Goal: Navigation & Orientation: Find specific page/section

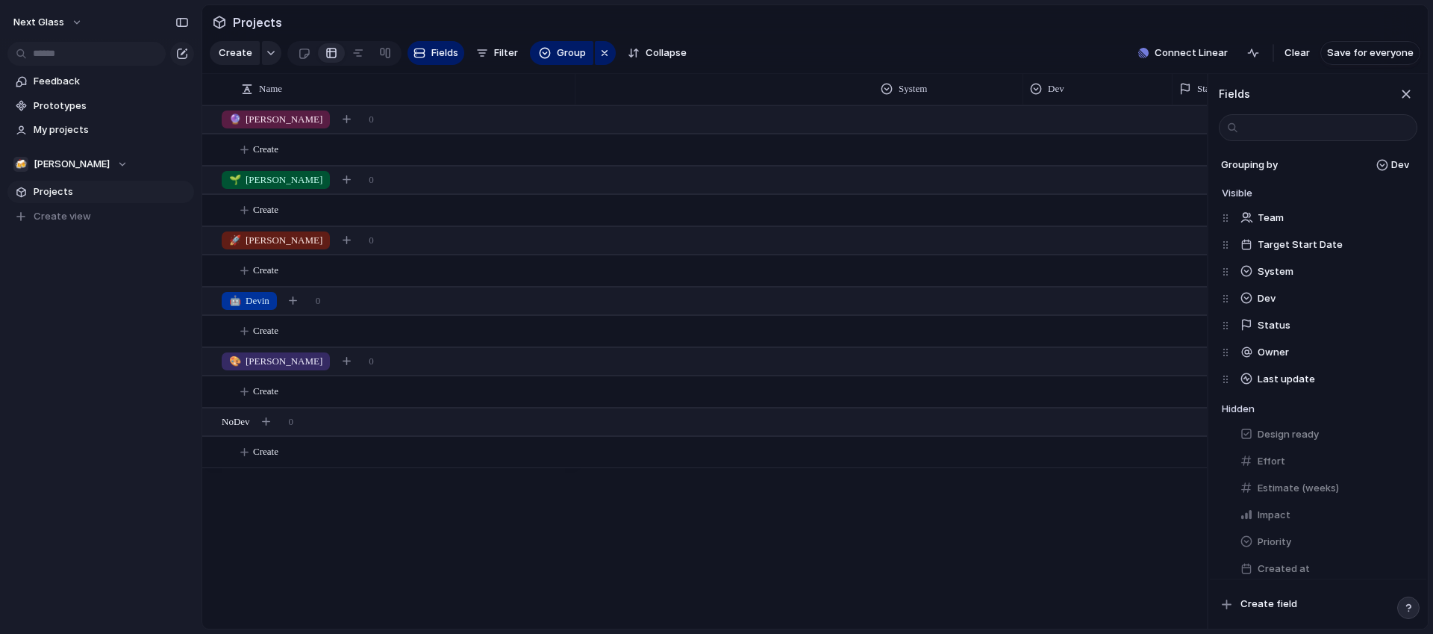
scroll to position [163, 0]
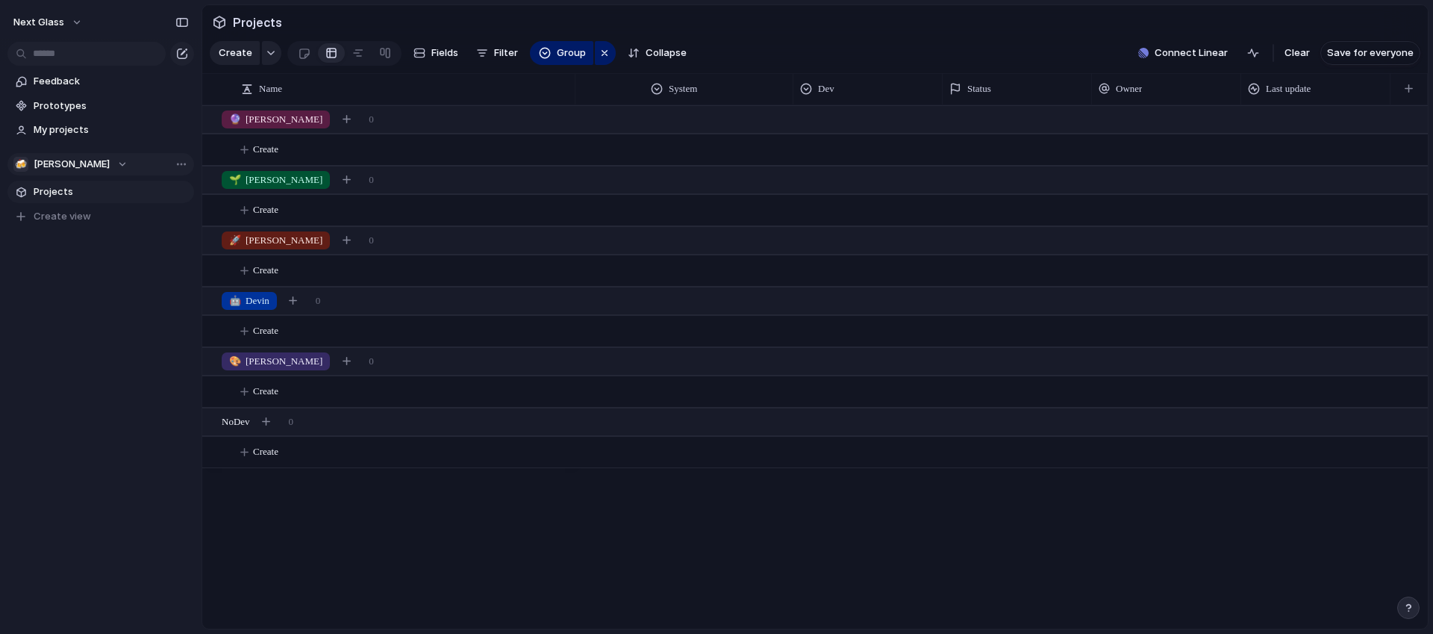
click at [60, 163] on div "🍻 [PERSON_NAME]" at bounding box center [70, 164] width 114 height 15
click at [60, 163] on div "Next Glass 🍻 [PERSON_NAME] Create new team" at bounding box center [716, 317] width 1433 height 634
click at [57, 160] on div "🍻 [PERSON_NAME]" at bounding box center [70, 164] width 114 height 15
click at [82, 307] on div "Next Glass 🍻 [PERSON_NAME] Create new team" at bounding box center [716, 317] width 1433 height 634
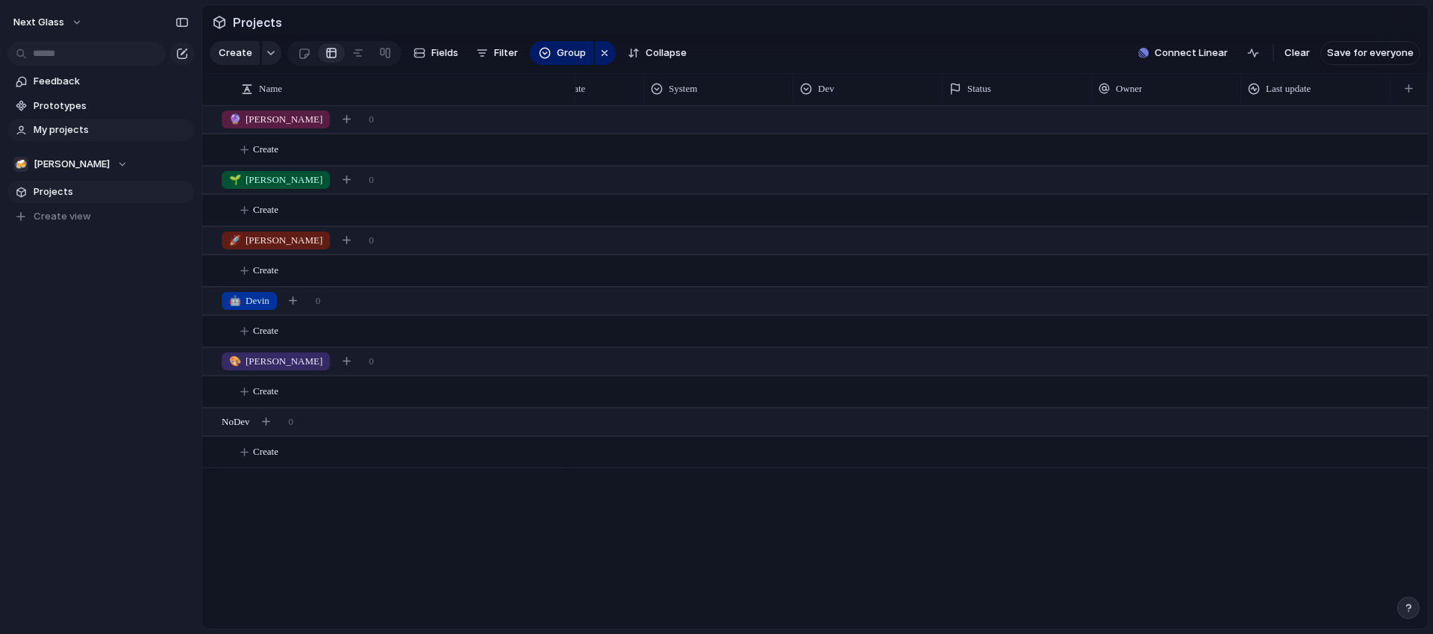
click at [63, 134] on span "My projects" at bounding box center [111, 129] width 155 height 15
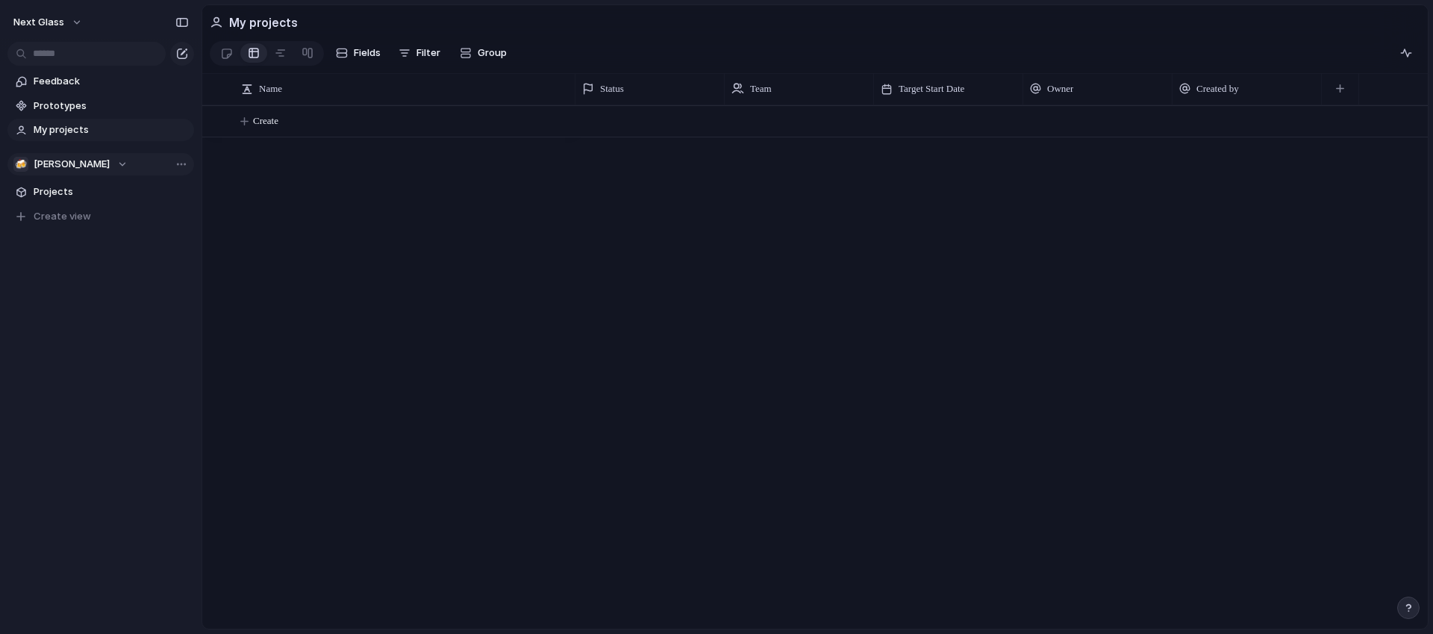
click at [51, 160] on span "[PERSON_NAME]" at bounding box center [72, 164] width 76 height 15
click at [72, 330] on div "Next Glass 🍻 [PERSON_NAME] Create new team" at bounding box center [716, 317] width 1433 height 634
click at [41, 188] on span "Projects" at bounding box center [111, 191] width 155 height 15
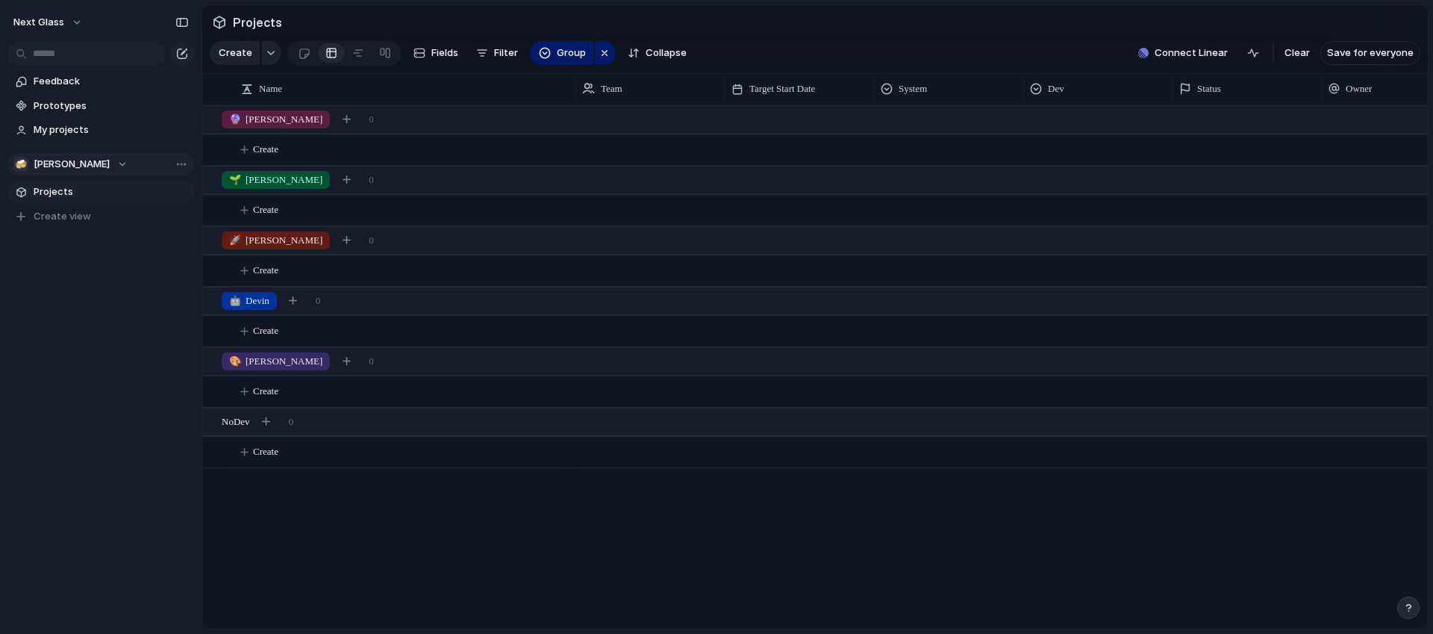
click at [54, 161] on div "🍻 [PERSON_NAME]" at bounding box center [70, 164] width 114 height 15
click at [104, 400] on div "Next Glass 🍻 [PERSON_NAME] Create new team" at bounding box center [716, 317] width 1433 height 634
click at [58, 199] on link "Projects" at bounding box center [100, 192] width 187 height 22
click at [64, 158] on div "🍻 [PERSON_NAME]" at bounding box center [70, 164] width 114 height 15
click at [61, 225] on span "Next Glass" at bounding box center [72, 224] width 51 height 15
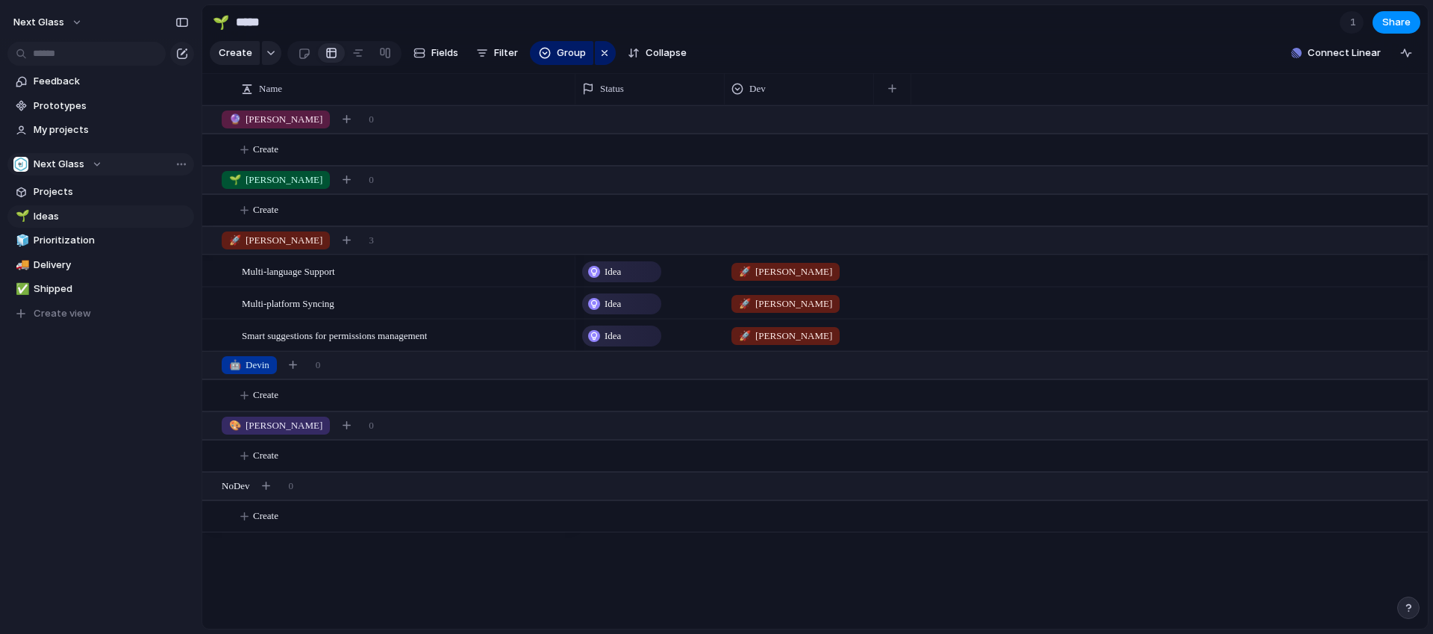
click at [81, 161] on span "Next Glass" at bounding box center [59, 164] width 51 height 15
click at [89, 241] on li "🍻 [PERSON_NAME]" at bounding box center [81, 249] width 130 height 25
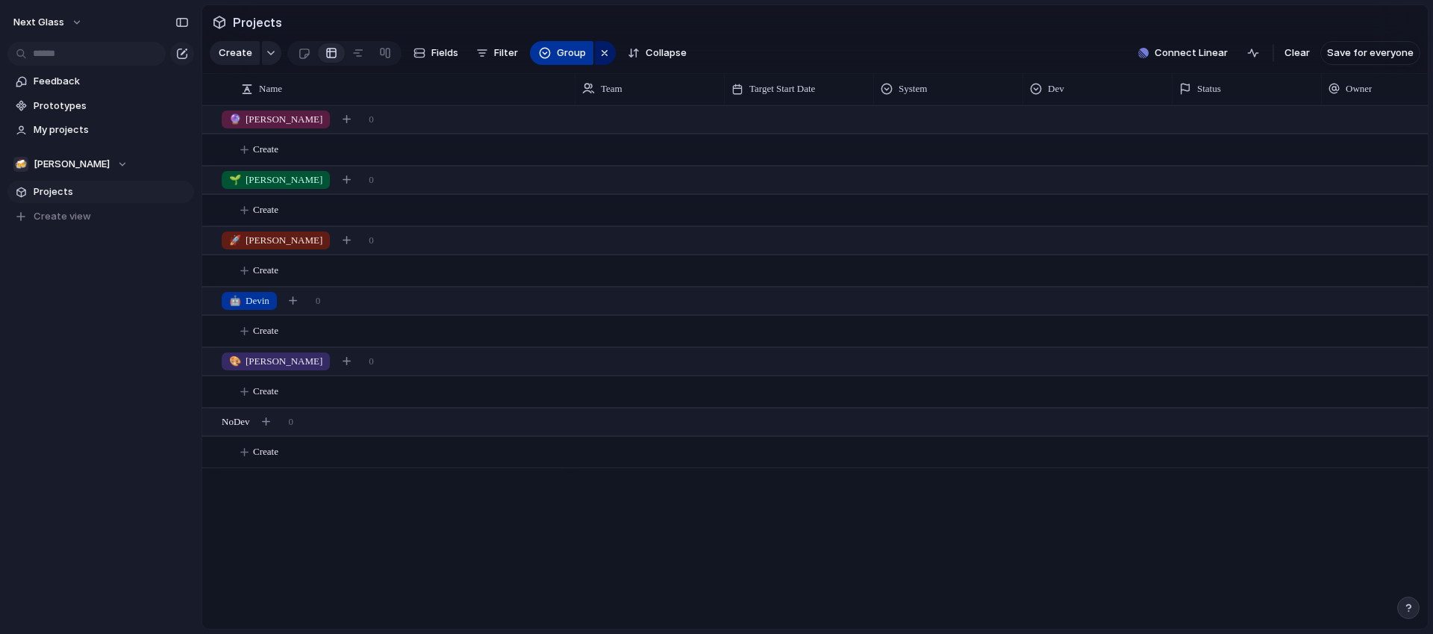
click at [557, 49] on span "Group" at bounding box center [571, 53] width 29 height 15
click at [520, 16] on div "Priority Impact Design ready Status Owner Customer System Dev Created by" at bounding box center [716, 317] width 1433 height 634
click at [51, 163] on span "[PERSON_NAME]" at bounding box center [72, 164] width 76 height 15
click at [69, 222] on span "Next Glass" at bounding box center [71, 224] width 51 height 15
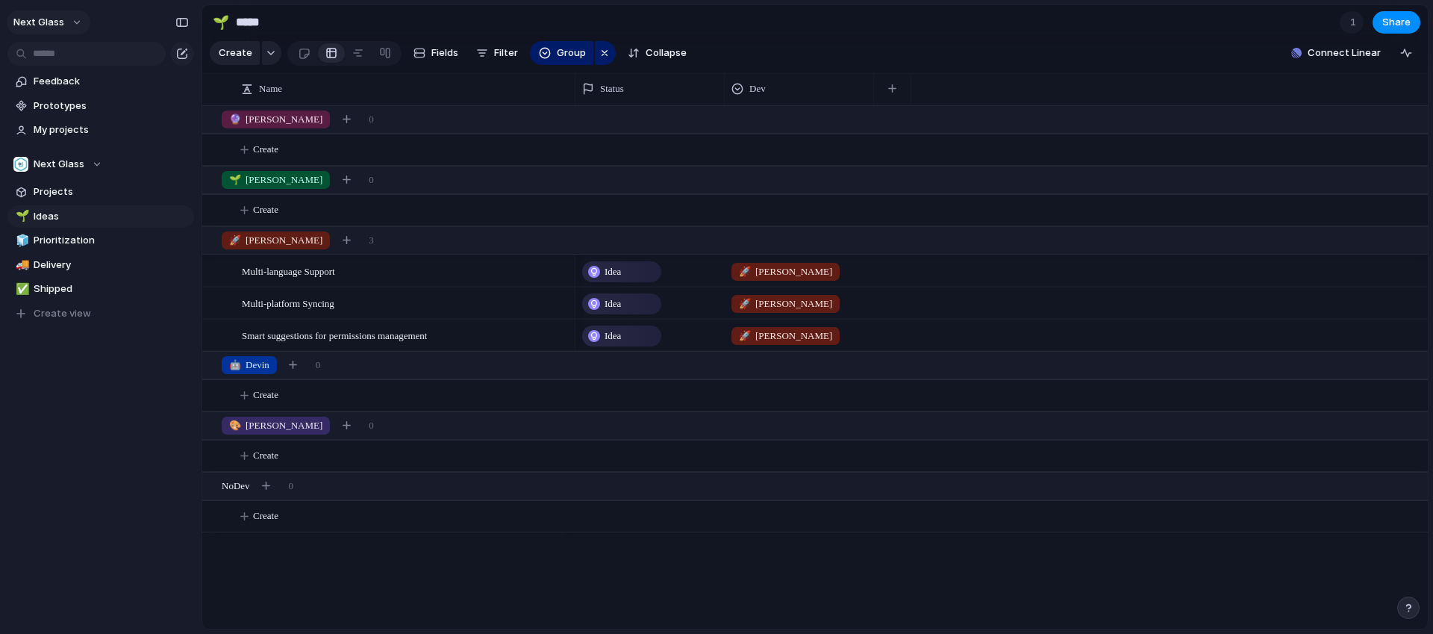
click at [49, 28] on span "Next Glass" at bounding box center [38, 22] width 51 height 15
click at [53, 57] on span "Settings" at bounding box center [54, 56] width 41 height 15
click at [70, 166] on span "Next Glass" at bounding box center [59, 164] width 51 height 15
click at [68, 246] on li "🍻 [PERSON_NAME]" at bounding box center [81, 249] width 130 height 25
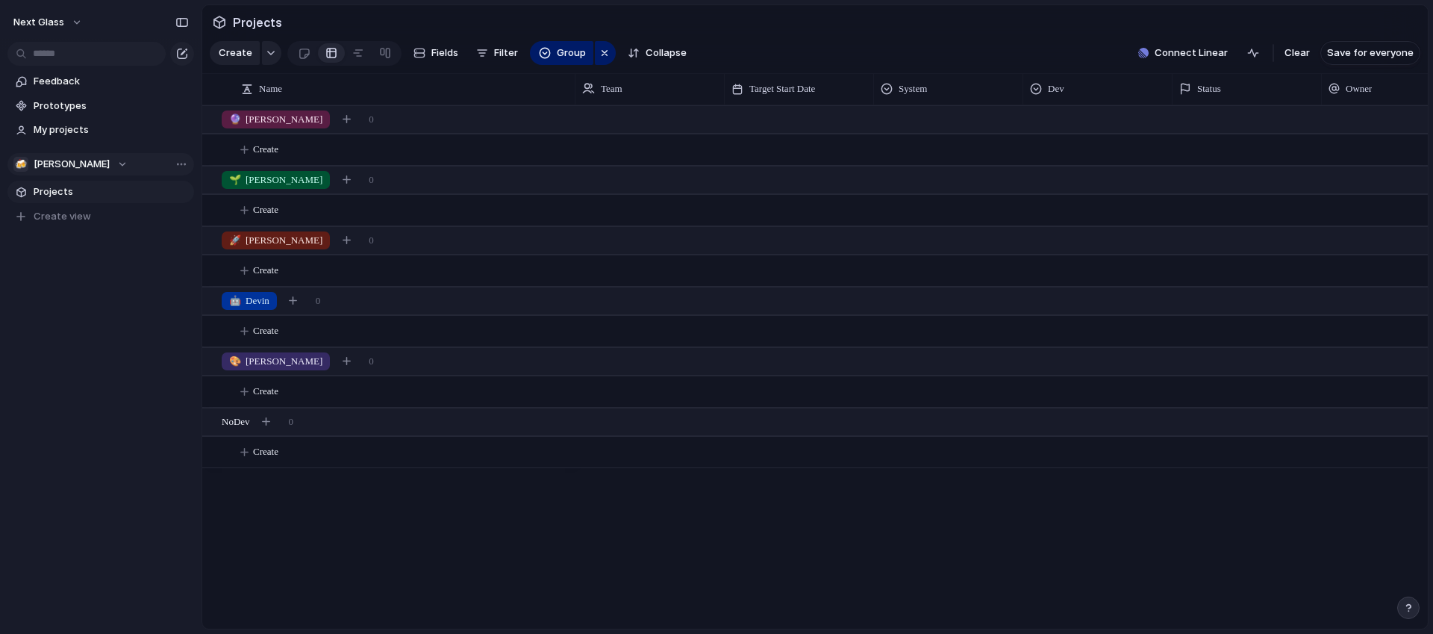
click at [66, 163] on div "🍻 [PERSON_NAME]" at bounding box center [70, 164] width 114 height 15
click at [424, 54] on div "Next Glass 🍻 [PERSON_NAME] Create new team" at bounding box center [716, 317] width 1433 height 634
click at [431, 52] on span "Fields" at bounding box center [444, 53] width 27 height 15
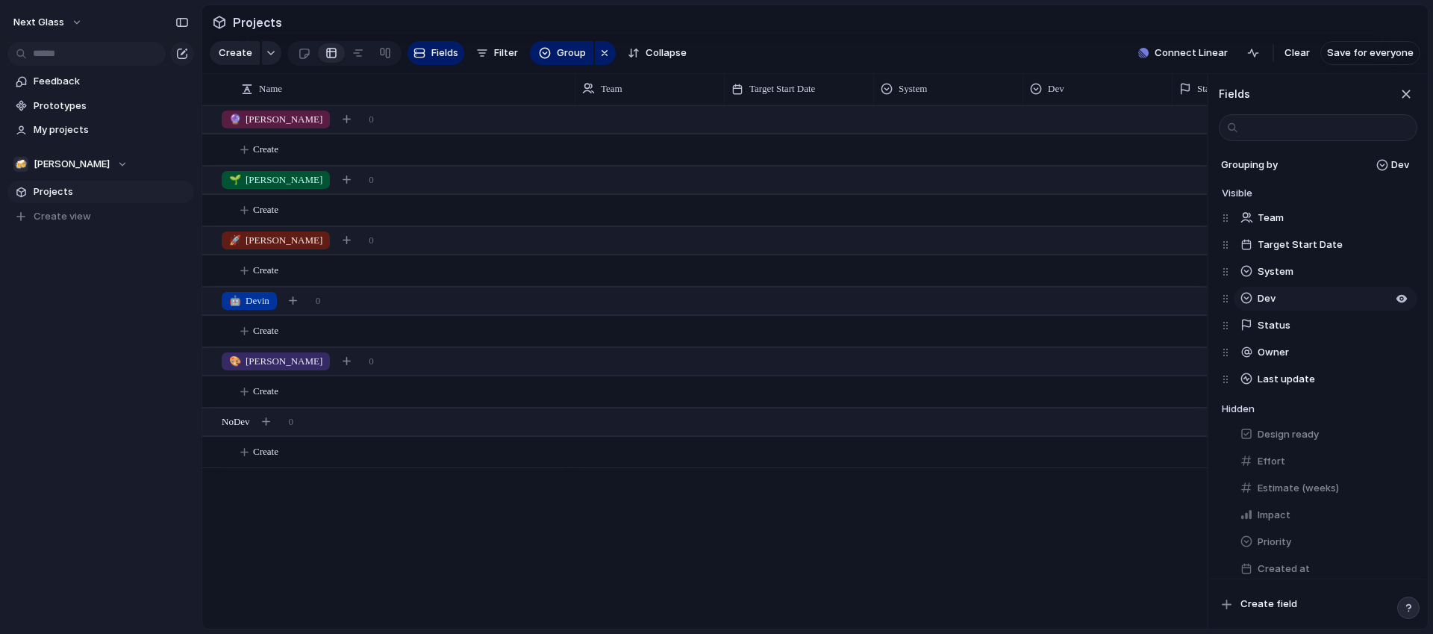
click at [1280, 296] on button "Dev" at bounding box center [1326, 299] width 184 height 24
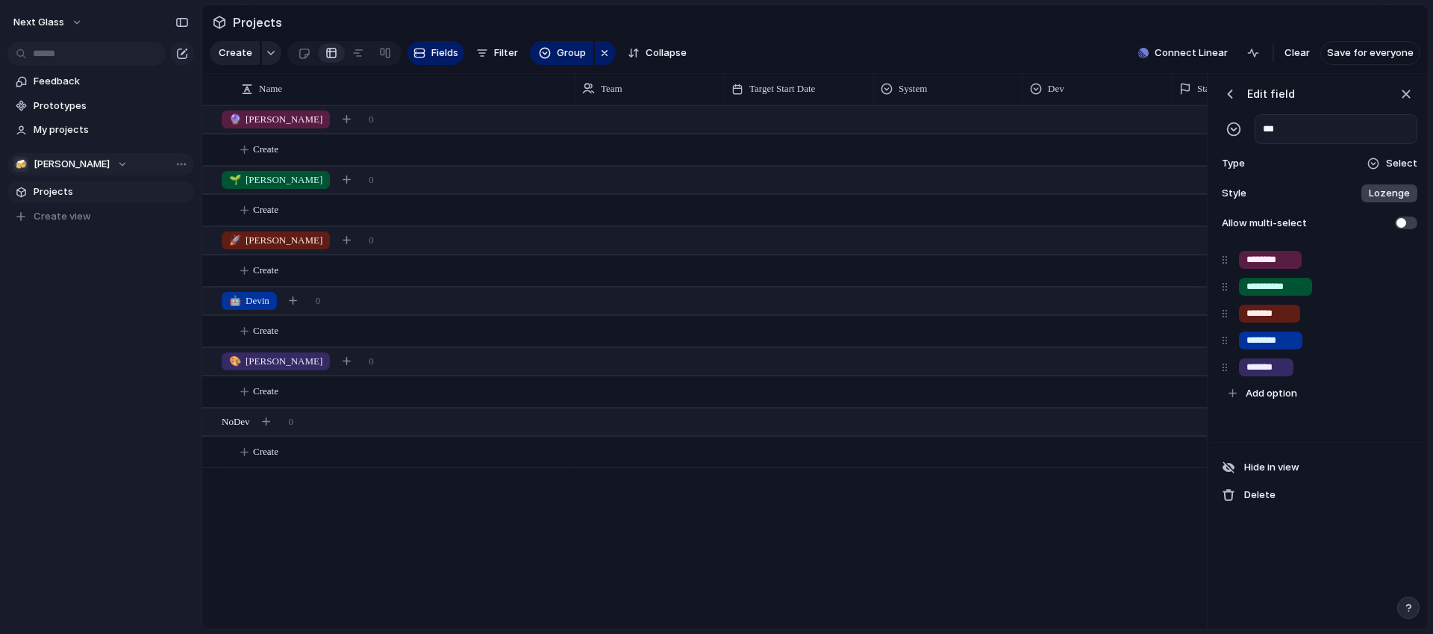
click at [36, 160] on span "[PERSON_NAME]" at bounding box center [72, 164] width 76 height 15
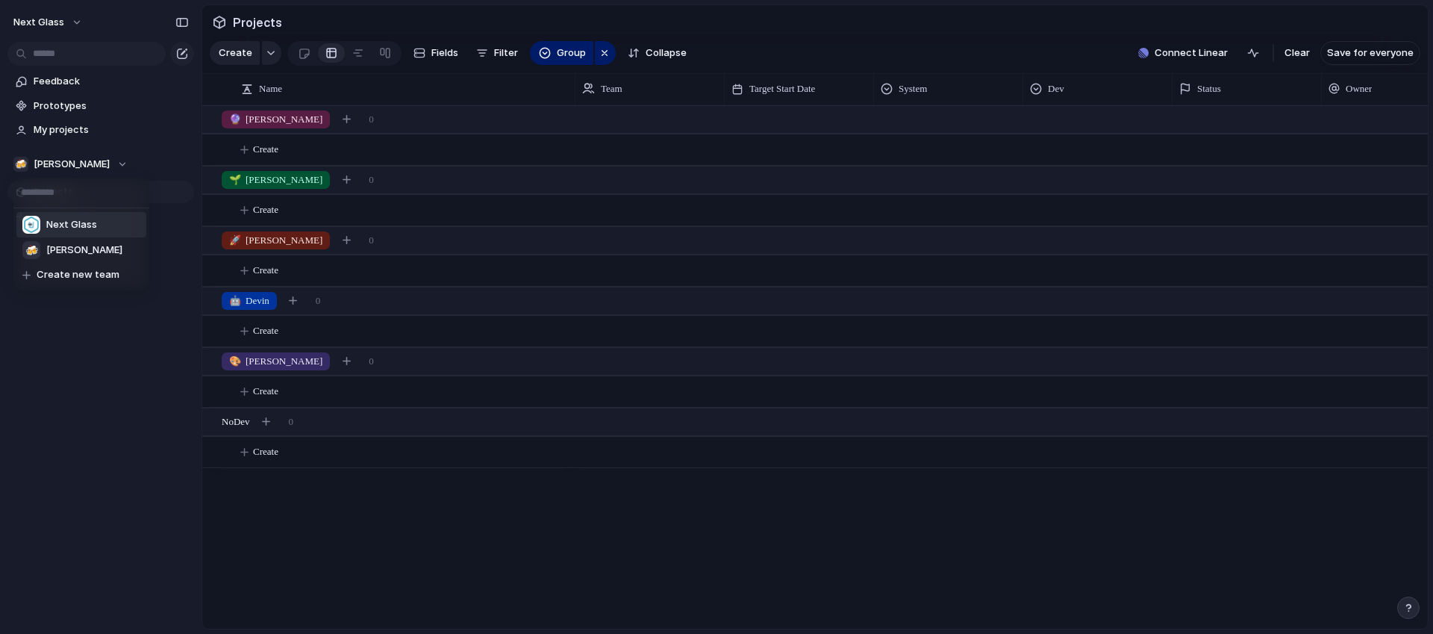
click at [46, 219] on span "Next Glass" at bounding box center [71, 224] width 51 height 15
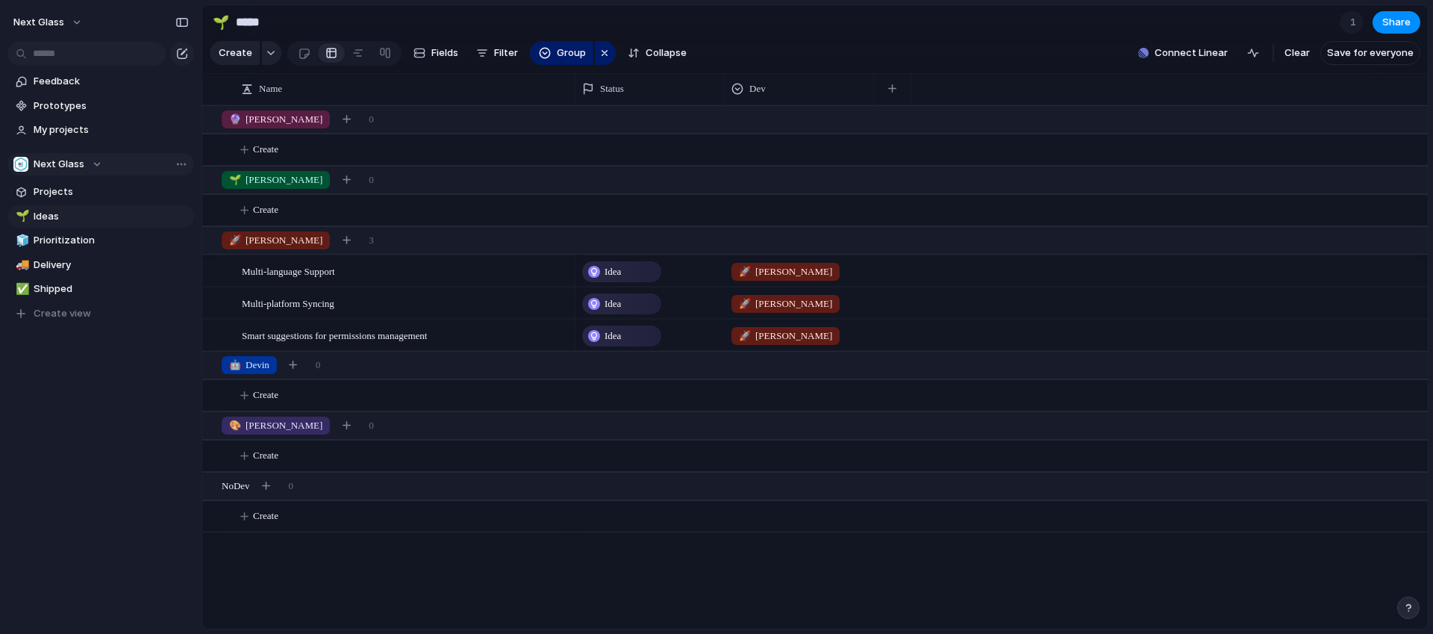
click at [90, 160] on div "Next Glass" at bounding box center [57, 164] width 89 height 15
click at [73, 250] on li "🍻 [PERSON_NAME]" at bounding box center [81, 249] width 130 height 25
